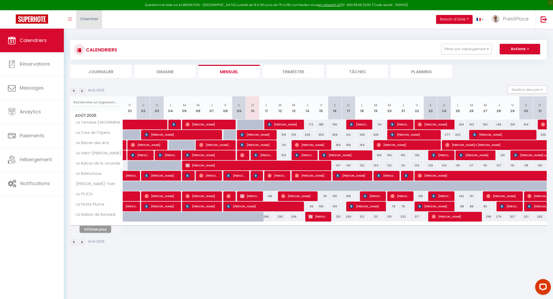
click at [90, 18] on span "Chercher" at bounding box center [89, 19] width 18 height 6
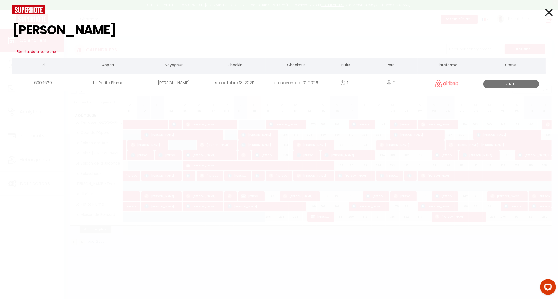
type input "[PERSON_NAME]"
click at [183, 86] on div "[PERSON_NAME]" at bounding box center [173, 82] width 61 height 17
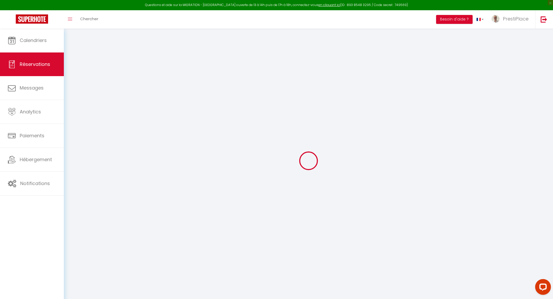
select select
checkbox input "false"
type textarea "isAutoTranslationEnabled=false user=[object Object] viewer=[object Object] head…"
select select
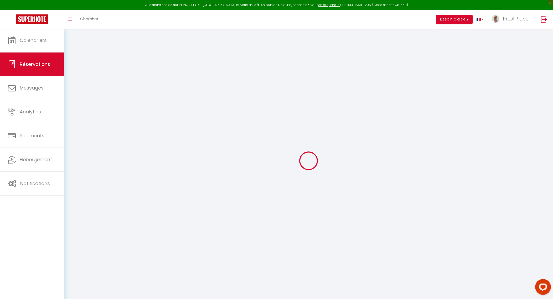
select select
checkbox input "false"
type textarea "isAutoTranslationEnabled=false user=[object Object] viewer=[object Object] head…"
select select
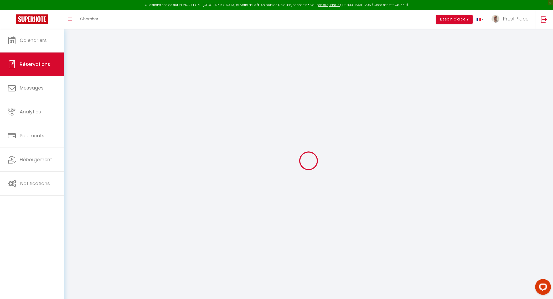
checkbox input "false"
type textarea "isAutoTranslationEnabled=false user=[object Object] viewer=[object Object] head…"
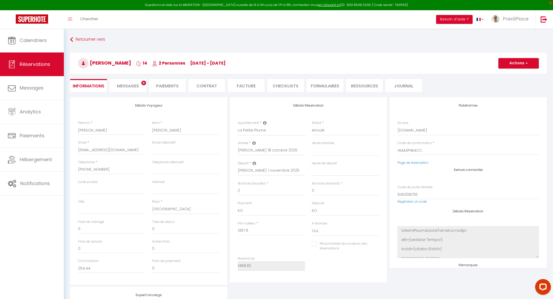
type input "46"
type input "75.22"
select select
checkbox input "false"
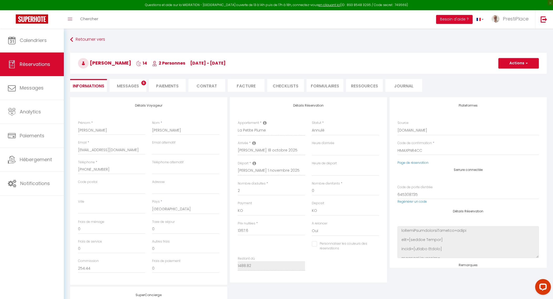
type textarea "isAutoTranslationEnabled=false user=[object Object] viewer=[object Object] head…"
checkbox input "false"
type textarea "isAutoTranslationEnabled=false user=[object Object] viewer=[object Object] head…"
select select
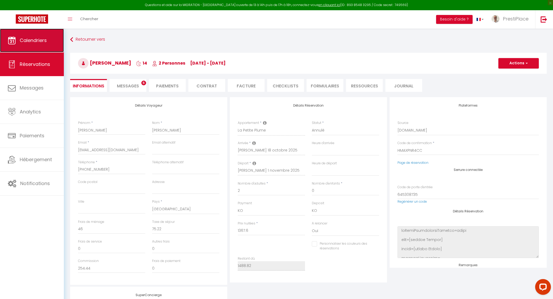
click at [14, 39] on icon at bounding box center [12, 41] width 8 height 8
